Goal: Information Seeking & Learning: Learn about a topic

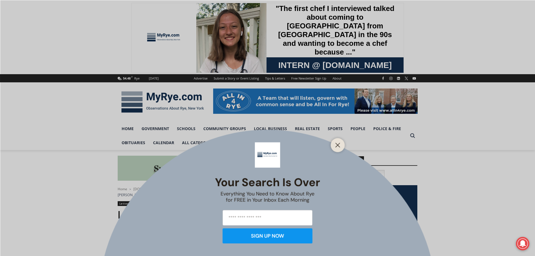
click at [339, 141] on div at bounding box center [338, 145] width 14 height 14
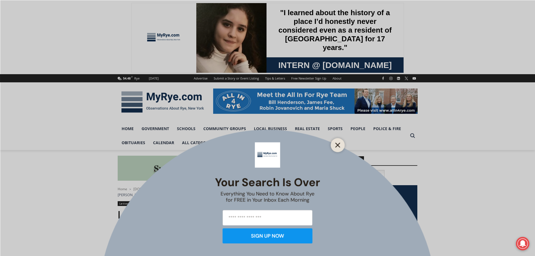
click at [336, 145] on icon "Close" at bounding box center [337, 144] width 5 height 5
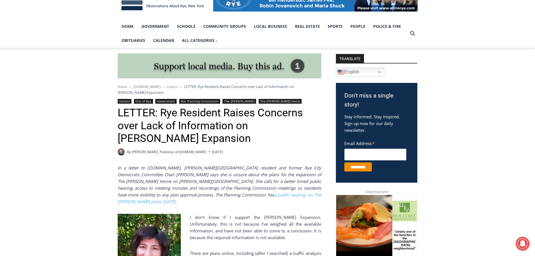
scroll to position [168, 0]
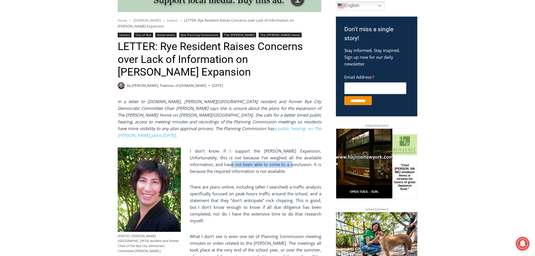
drag, startPoint x: 200, startPoint y: 155, endPoint x: 262, endPoint y: 154, distance: 61.2
click at [262, 154] on p "I don’t know if I support the [PERSON_NAME] Expansion. Unfortunately, this is n…" at bounding box center [220, 160] width 204 height 27
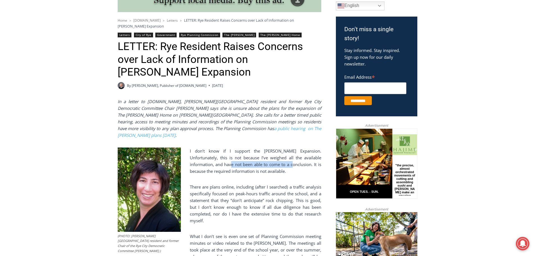
click at [262, 154] on p "I don’t know if I support the [PERSON_NAME] Expansion. Unfortunately, this is n…" at bounding box center [220, 160] width 204 height 27
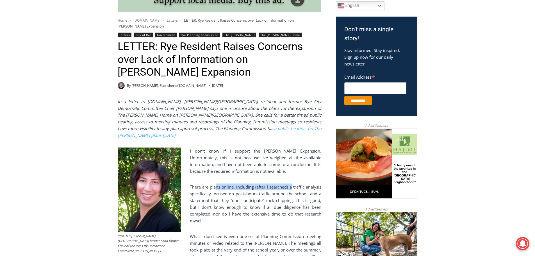
drag, startPoint x: 291, startPoint y: 177, endPoint x: 215, endPoint y: 178, distance: 75.5
click at [215, 183] on p "There are plans online, including (after I searched) a traffic analysis specifi…" at bounding box center [220, 203] width 204 height 40
drag, startPoint x: 212, startPoint y: 183, endPoint x: 276, endPoint y: 183, distance: 64.0
click at [276, 183] on p "There are plans online, including (after I searched) a traffic analysis specifi…" at bounding box center [220, 203] width 204 height 40
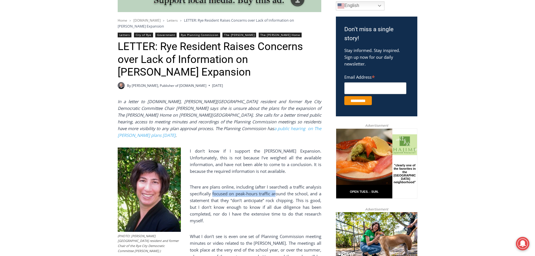
click at [276, 183] on p "There are plans online, including (after I searched) a traffic analysis specifi…" at bounding box center [220, 203] width 204 height 40
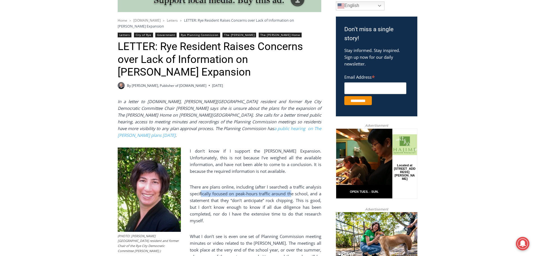
drag, startPoint x: 291, startPoint y: 183, endPoint x: 200, endPoint y: 184, distance: 90.4
click at [200, 184] on p "There are plans online, including (after I searched) a traffic analysis specifi…" at bounding box center [220, 203] width 204 height 40
drag, startPoint x: 217, startPoint y: 191, endPoint x: 284, endPoint y: 188, distance: 67.1
click at [284, 188] on p "There are plans online, including (after I searched) a traffic analysis specifi…" at bounding box center [220, 203] width 204 height 40
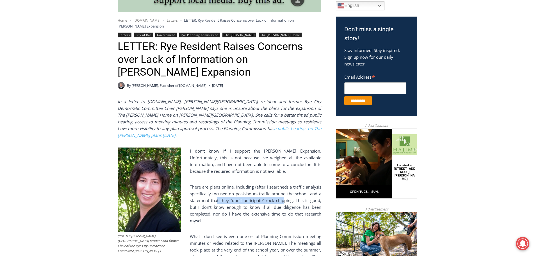
click at [284, 188] on p "There are plans online, including (after I searched) a traffic analysis specifi…" at bounding box center [220, 203] width 204 height 40
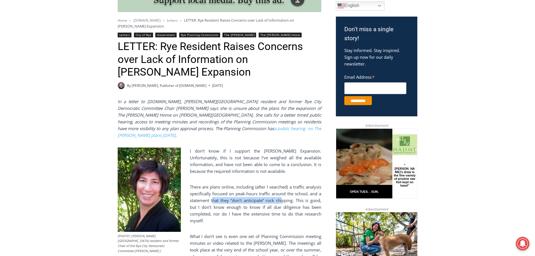
drag, startPoint x: 231, startPoint y: 189, endPoint x: 213, endPoint y: 191, distance: 18.1
click at [213, 191] on p "There are plans online, including (after I searched) a traffic analysis specifi…" at bounding box center [220, 203] width 204 height 40
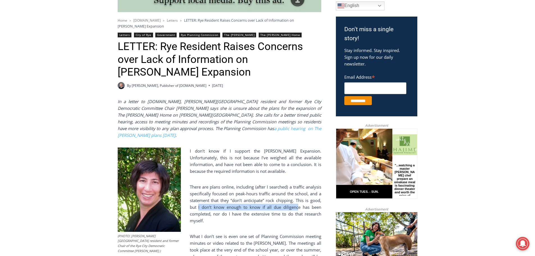
drag, startPoint x: 297, startPoint y: 196, endPoint x: 198, endPoint y: 197, distance: 99.4
click at [198, 197] on p "There are plans online, including (after I searched) a traffic analysis specifi…" at bounding box center [220, 203] width 204 height 40
drag, startPoint x: 207, startPoint y: 204, endPoint x: 272, endPoint y: 203, distance: 65.4
click at [271, 203] on p "There are plans online, including (after I searched) a traffic analysis specifi…" at bounding box center [220, 203] width 204 height 40
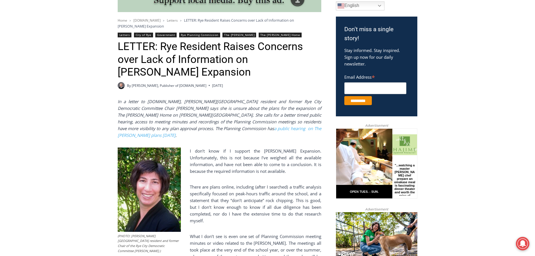
click at [272, 203] on p "There are plans online, including (after I searched) a traffic analysis specifi…" at bounding box center [220, 203] width 204 height 40
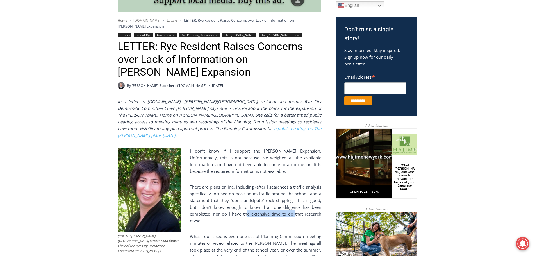
click at [248, 205] on p "There are plans online, including (after I searched) a traffic analysis specifi…" at bounding box center [220, 203] width 204 height 40
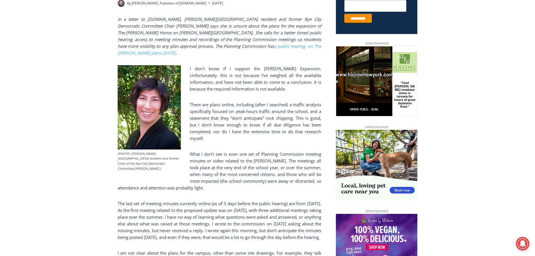
scroll to position [281, 0]
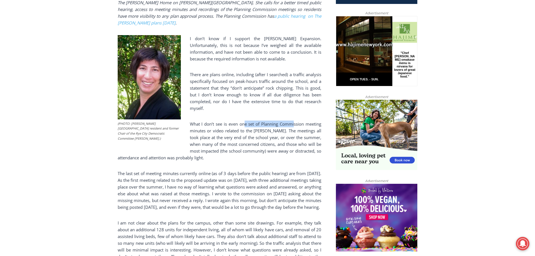
drag, startPoint x: 244, startPoint y: 111, endPoint x: 293, endPoint y: 111, distance: 48.8
click at [293, 120] on p "What I don’t see is even one set of Planning Commission meeting minutes or vide…" at bounding box center [220, 140] width 204 height 40
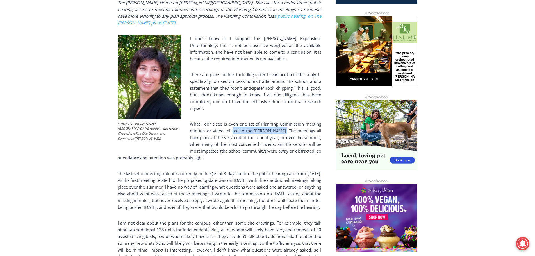
drag, startPoint x: 293, startPoint y: 118, endPoint x: 235, endPoint y: 121, distance: 57.9
click at [235, 121] on p "What I don’t see is even one set of Planning Commission meeting minutes or vide…" at bounding box center [220, 140] width 204 height 40
drag, startPoint x: 216, startPoint y: 126, endPoint x: 273, endPoint y: 126, distance: 56.7
click at [273, 126] on p "What I don’t see is even one set of Planning Commission meeting minutes or vide…" at bounding box center [220, 140] width 204 height 40
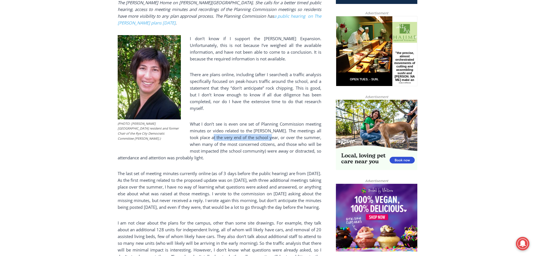
click at [273, 126] on p "What I don’t see is even one set of Planning Commission meeting minutes or vide…" at bounding box center [220, 140] width 204 height 40
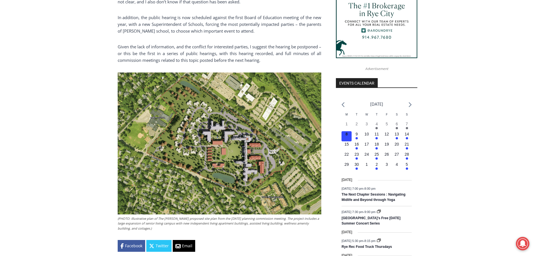
scroll to position [561, 0]
